Goal: Task Accomplishment & Management: Use online tool/utility

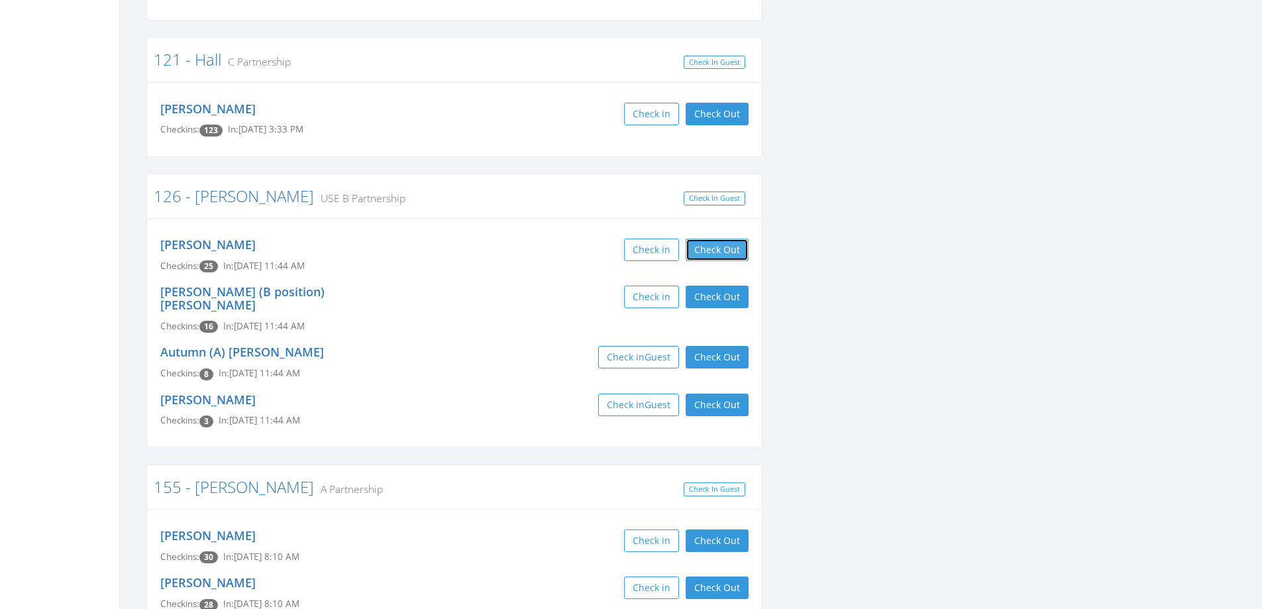
click at [701, 268] on div "[PERSON_NAME] Checkins: 25 In: [DATE] 11:44 AM Check in Check Out Check Out [PE…" at bounding box center [454, 333] width 616 height 230
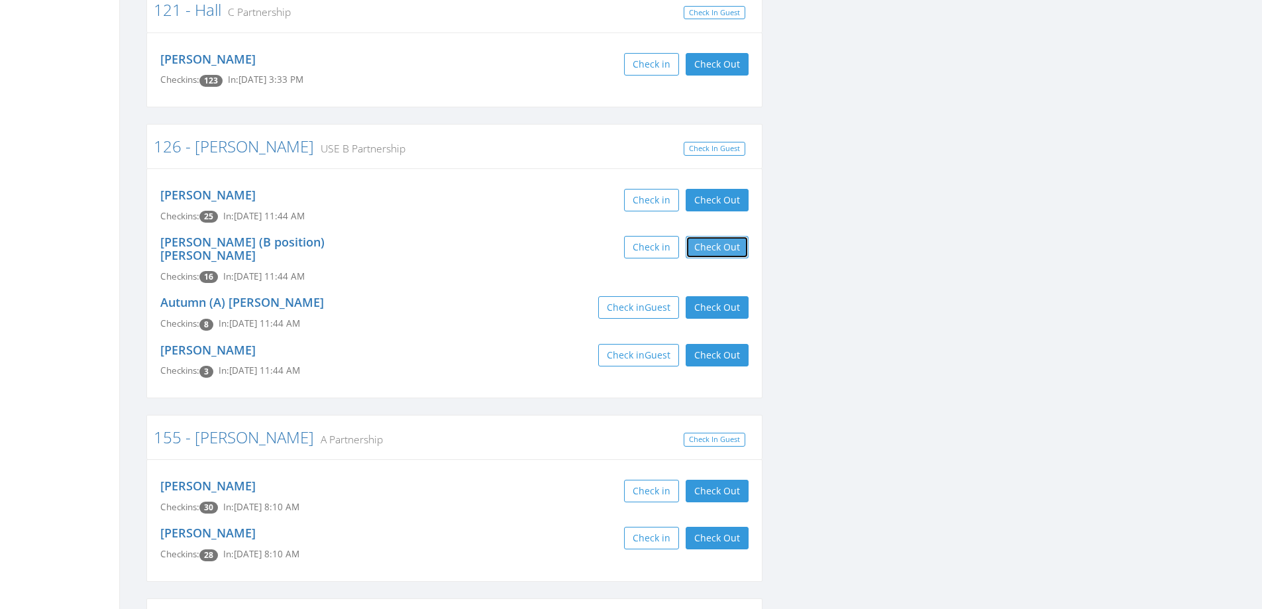
click at [713, 244] on button "Check Out" at bounding box center [717, 247] width 63 height 23
click at [718, 296] on button "Check Out" at bounding box center [717, 307] width 63 height 23
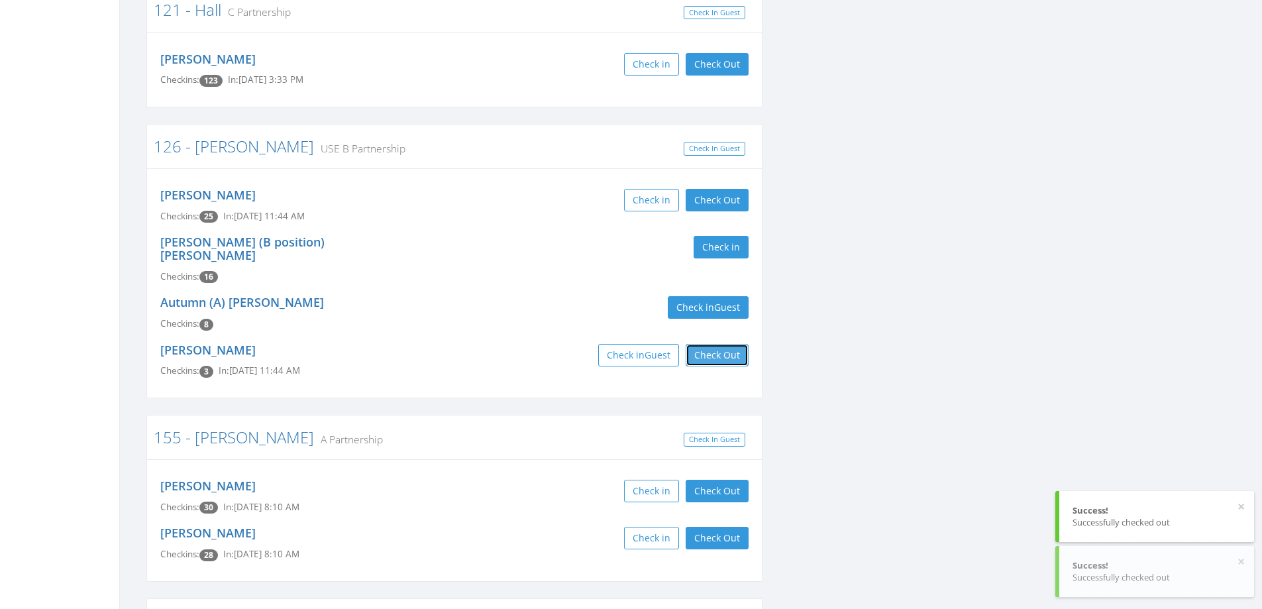
click at [726, 344] on button "Check Out" at bounding box center [717, 355] width 63 height 23
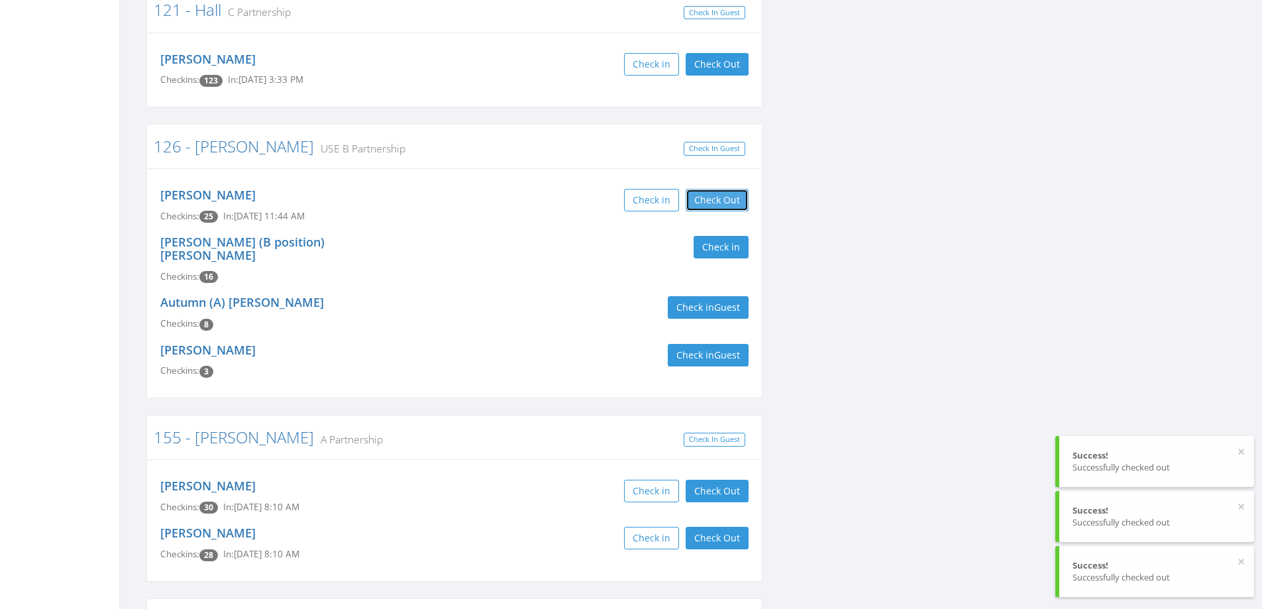
click at [713, 202] on button "Check Out" at bounding box center [717, 200] width 63 height 23
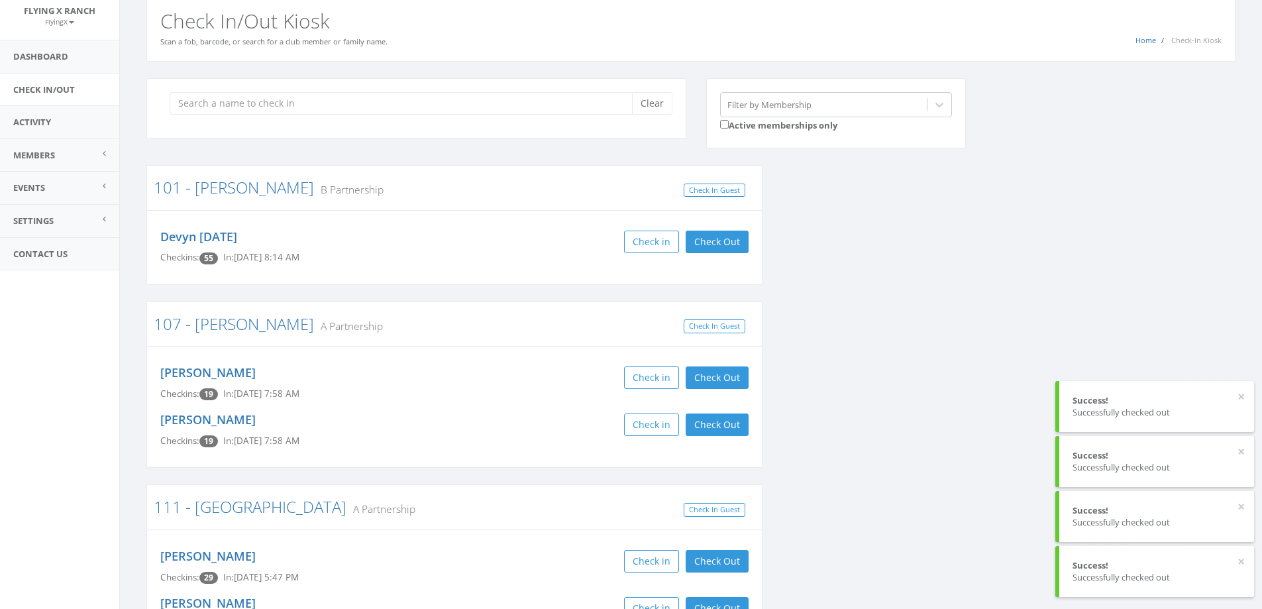
scroll to position [0, 0]
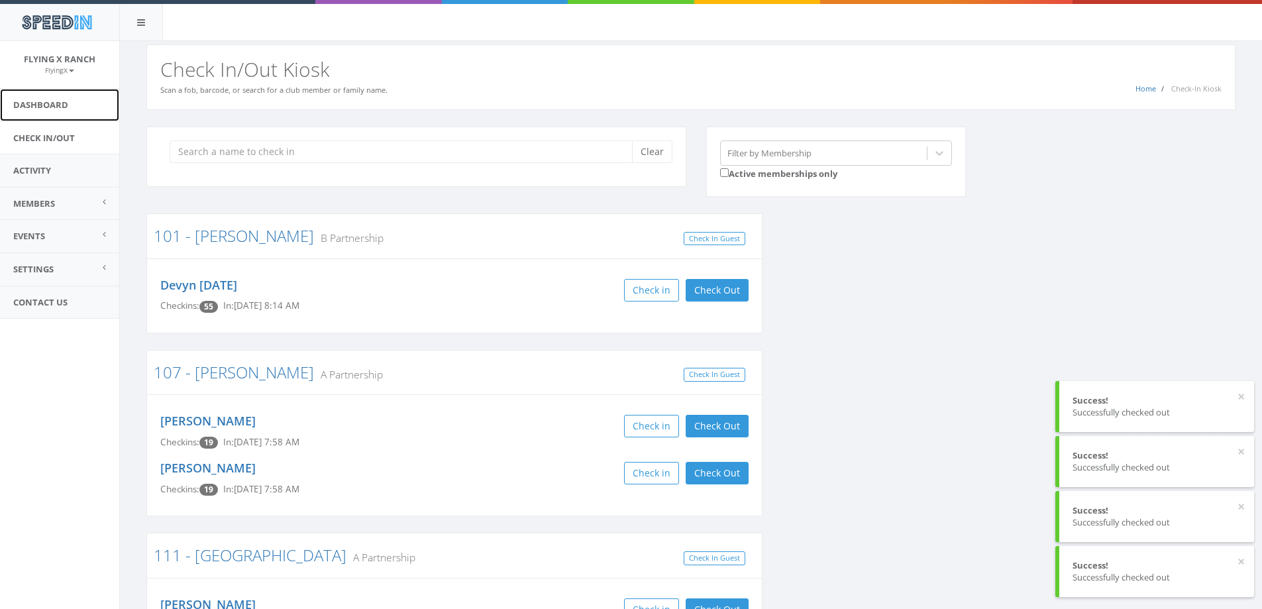
click at [50, 103] on link "Dashboard" at bounding box center [59, 105] width 119 height 32
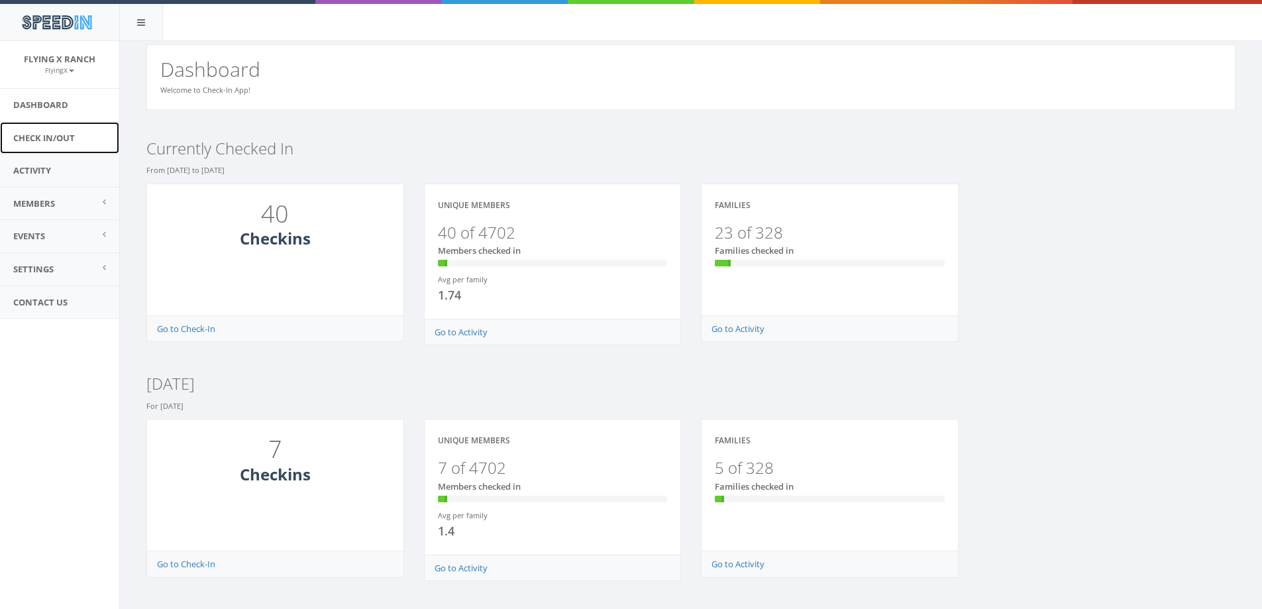
click at [64, 139] on link "Check In/Out" at bounding box center [59, 138] width 119 height 32
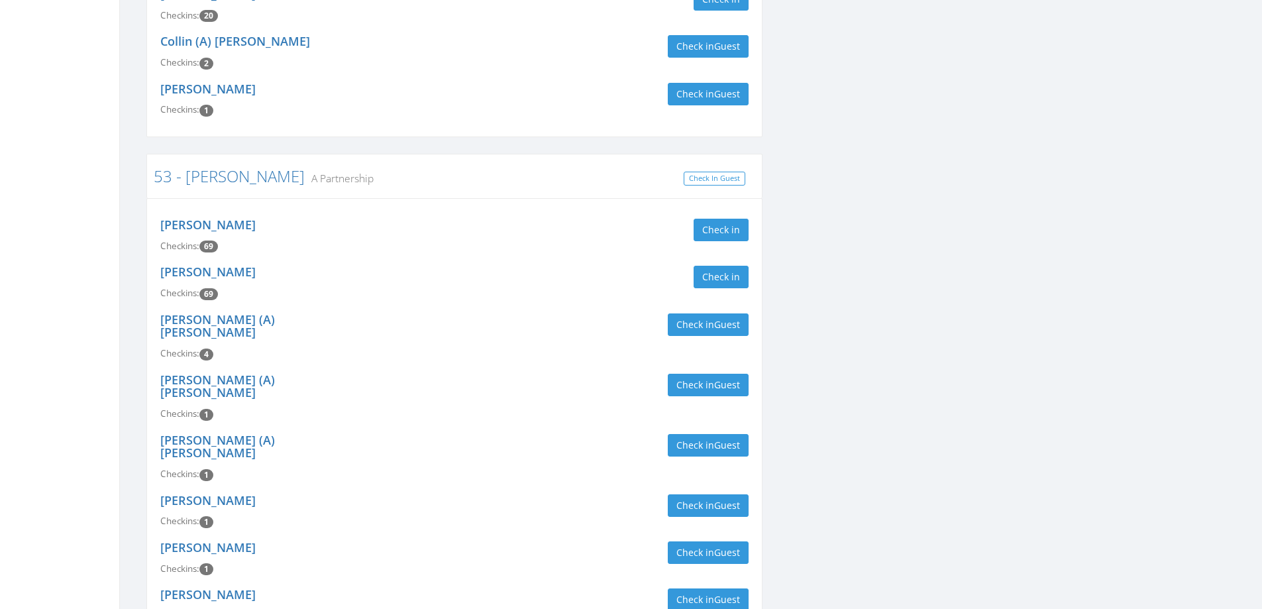
scroll to position [530, 0]
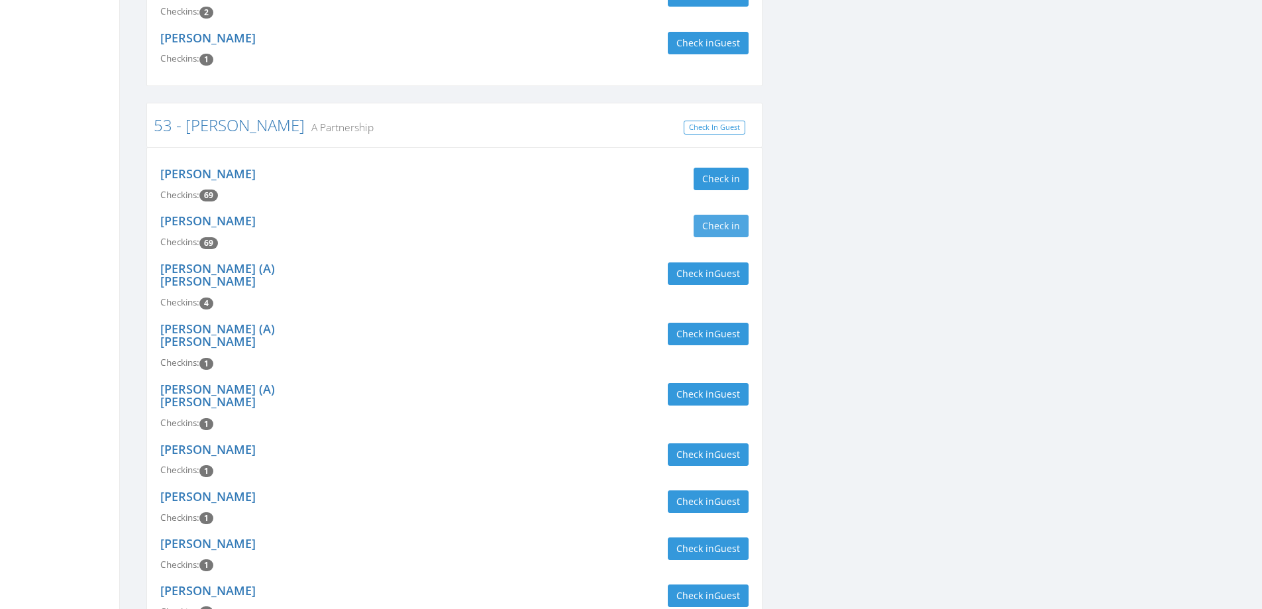
type input "[PERSON_NAME]"
click at [703, 223] on button "Check in" at bounding box center [721, 226] width 55 height 23
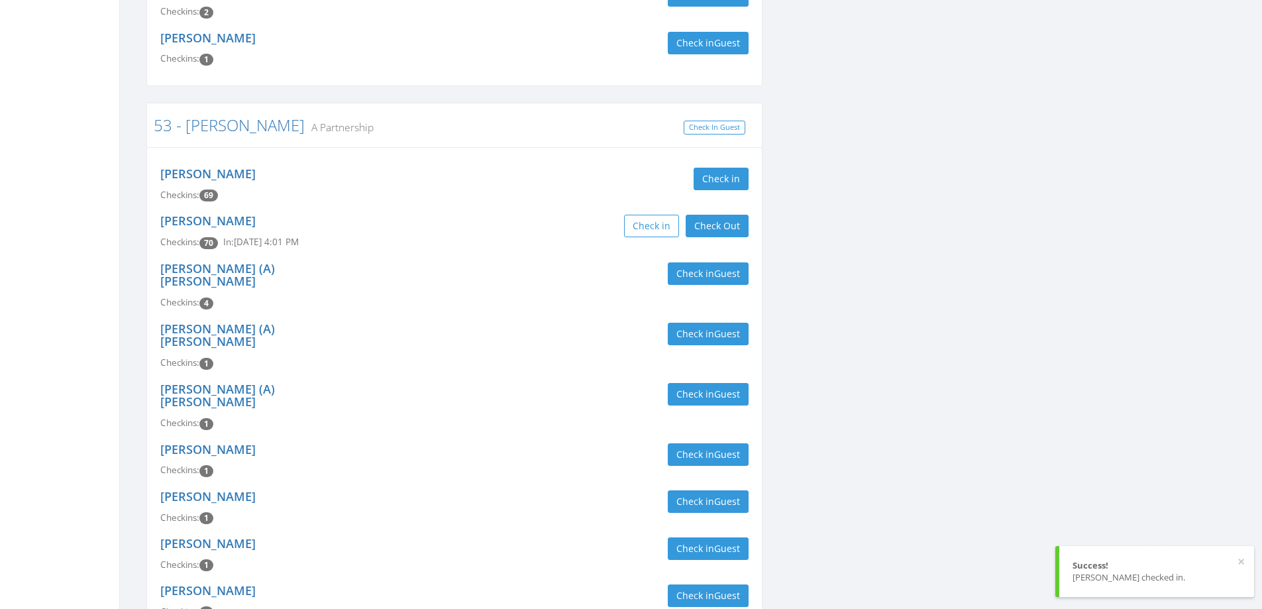
click at [638, 191] on div "James Bradney Checkins: 69 Check in" at bounding box center [454, 184] width 608 height 47
click at [705, 185] on button "Check in" at bounding box center [721, 179] width 55 height 23
click at [552, 230] on div "Check in Check Out Check Out" at bounding box center [606, 226] width 284 height 23
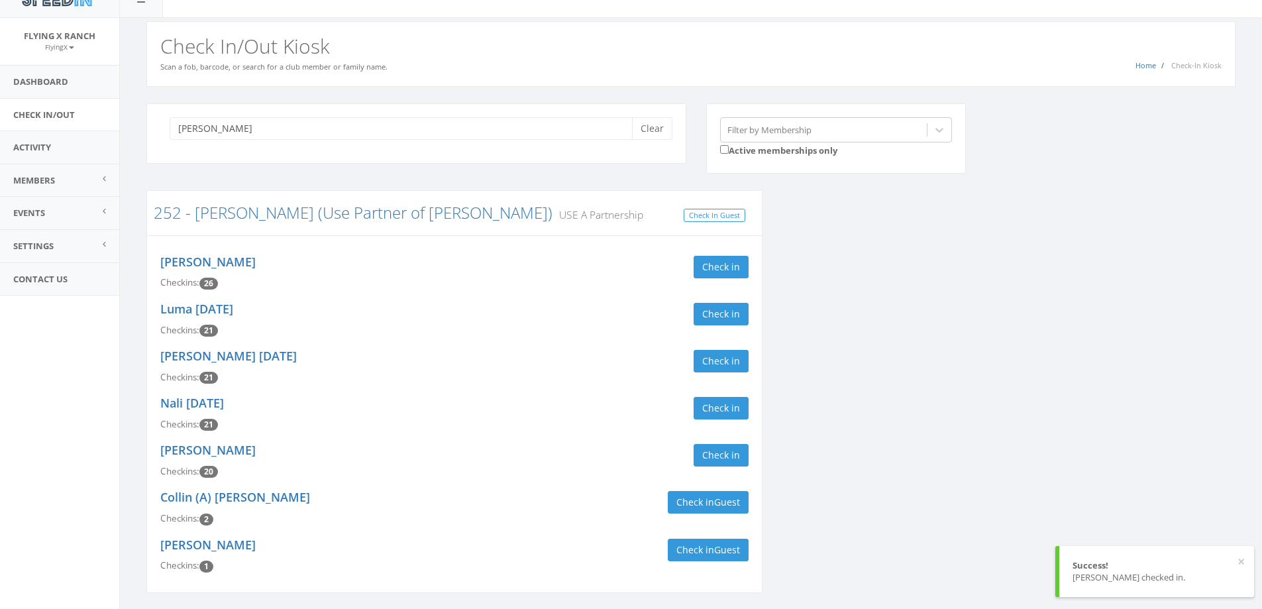
scroll to position [0, 0]
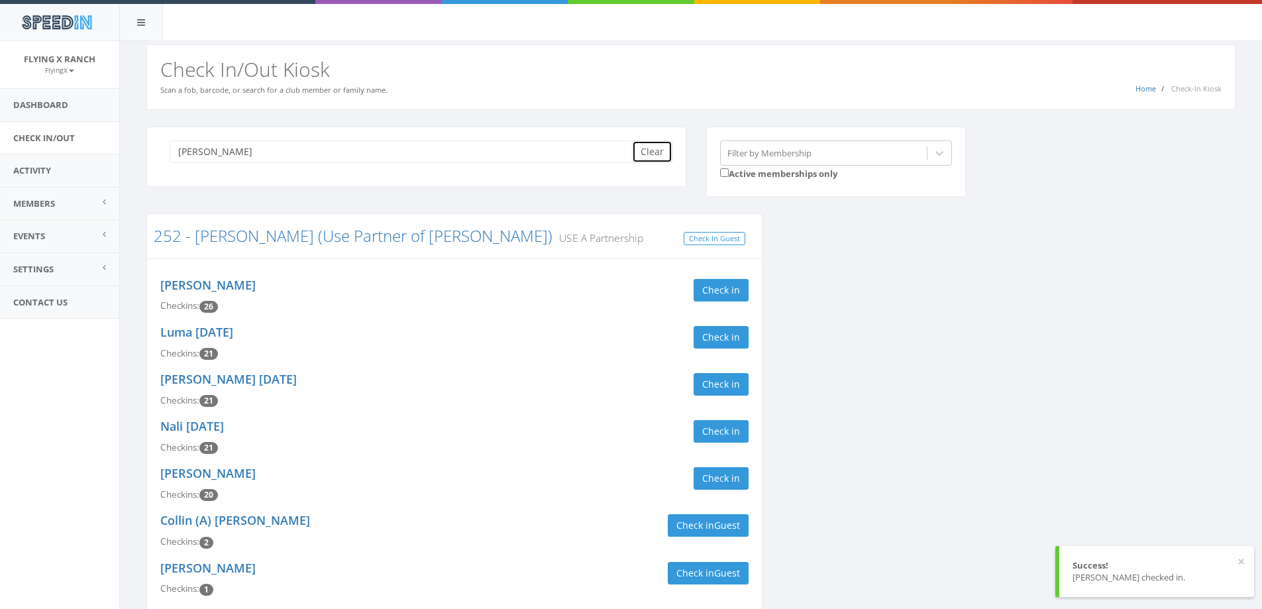
click at [647, 145] on button "Clear" at bounding box center [652, 151] width 40 height 23
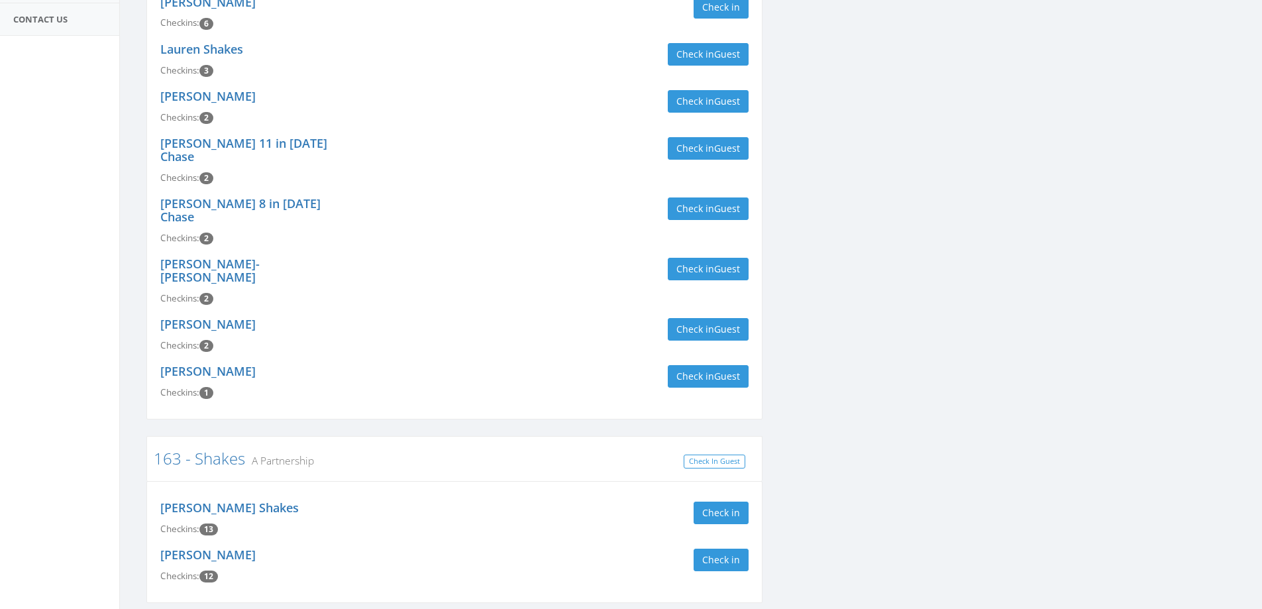
scroll to position [297, 0]
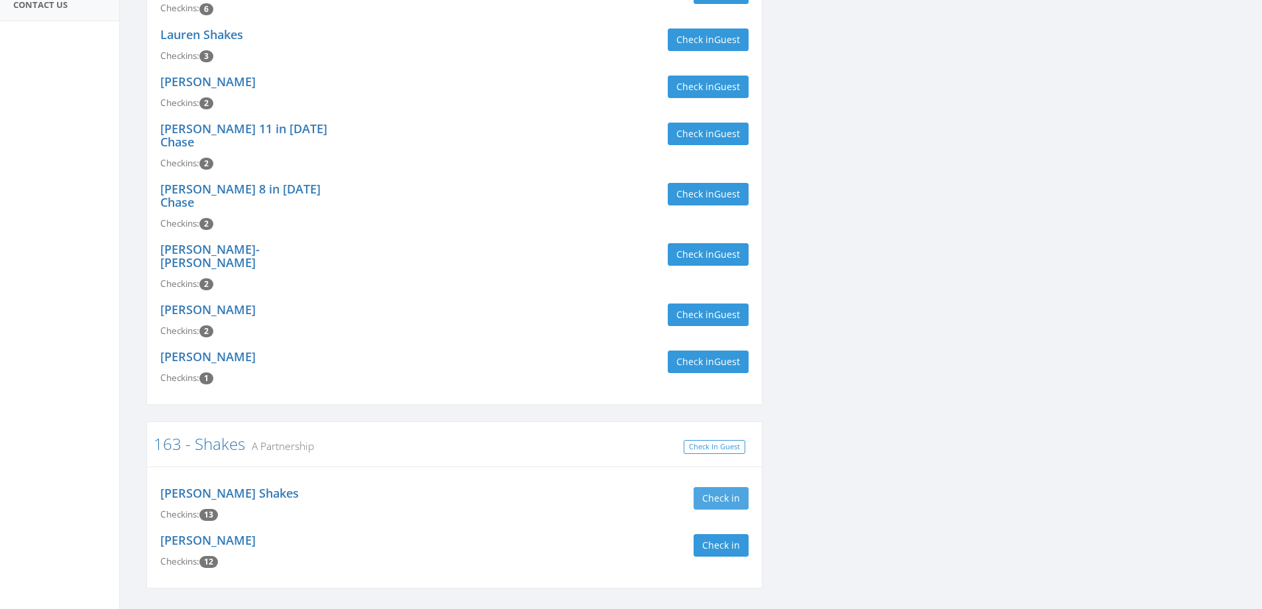
type input "shakes"
click at [729, 487] on button "Check in" at bounding box center [721, 498] width 55 height 23
click at [727, 534] on button "Check in" at bounding box center [721, 545] width 55 height 23
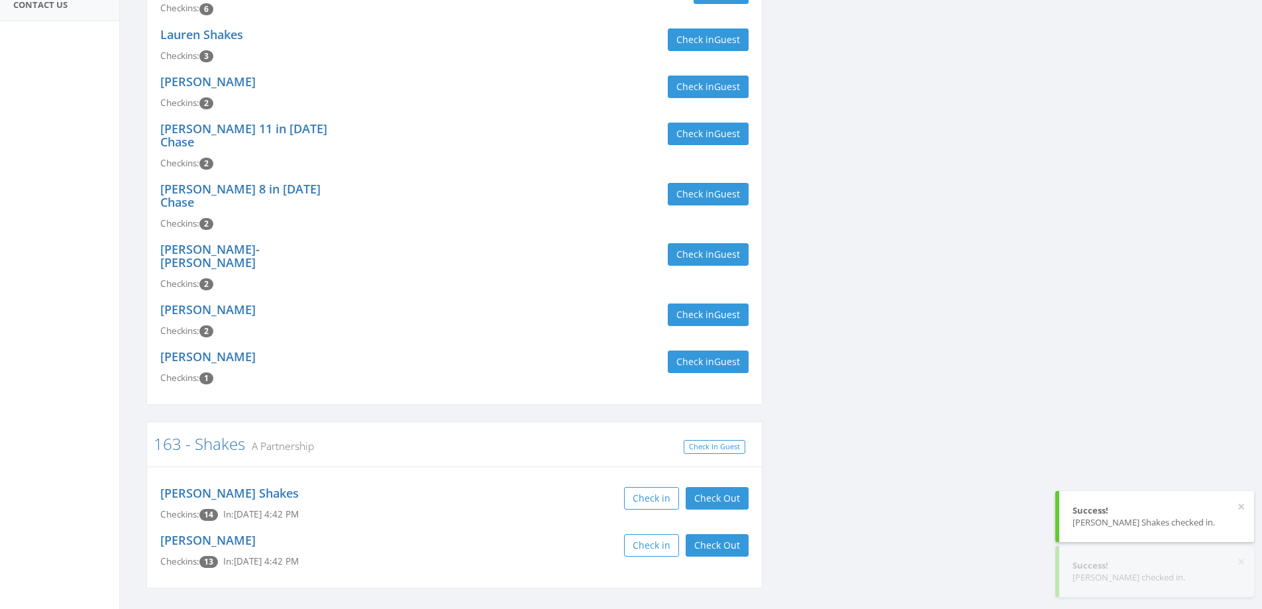
click at [548, 482] on div "Sandy Shakes Checkins: 14 In: Sep 7, 4:42 PM Check in Check Out Check Out" at bounding box center [454, 503] width 608 height 47
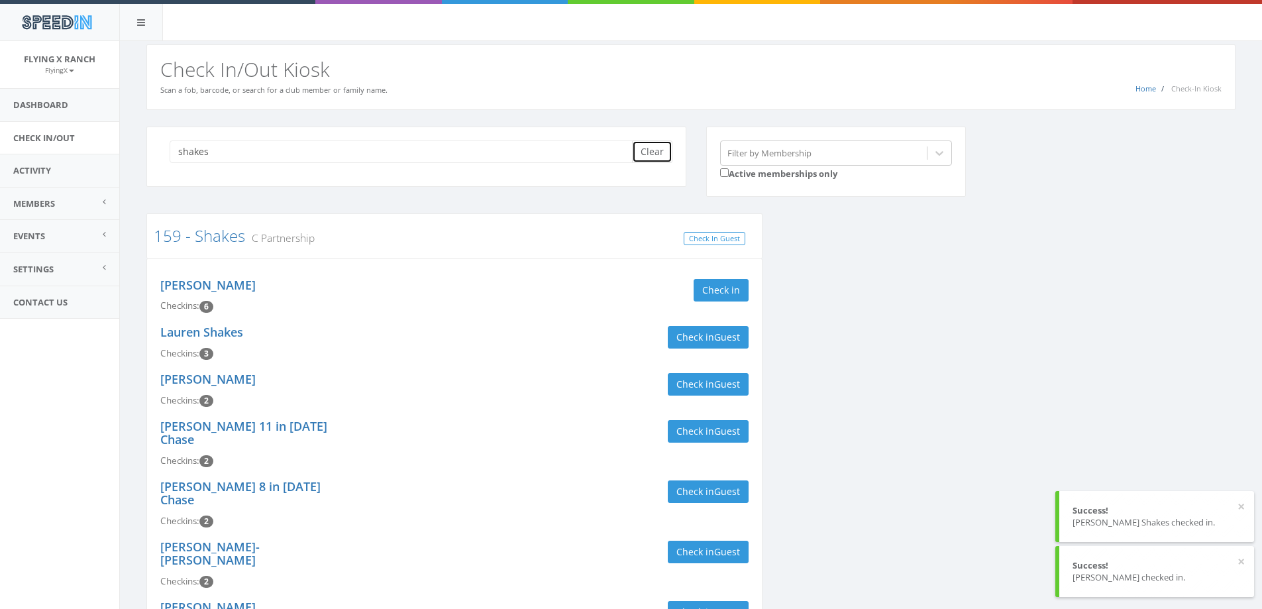
click at [657, 153] on button "Clear" at bounding box center [652, 151] width 40 height 23
